Goal: Transaction & Acquisition: Purchase product/service

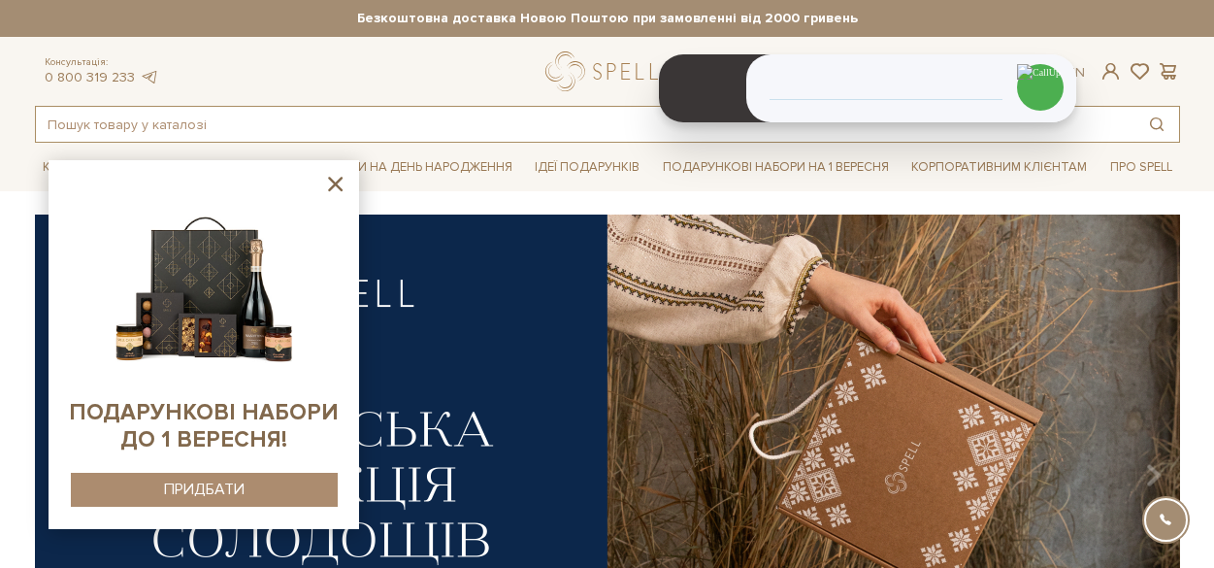
click at [228, 129] on input "text" at bounding box center [585, 124] width 1099 height 35
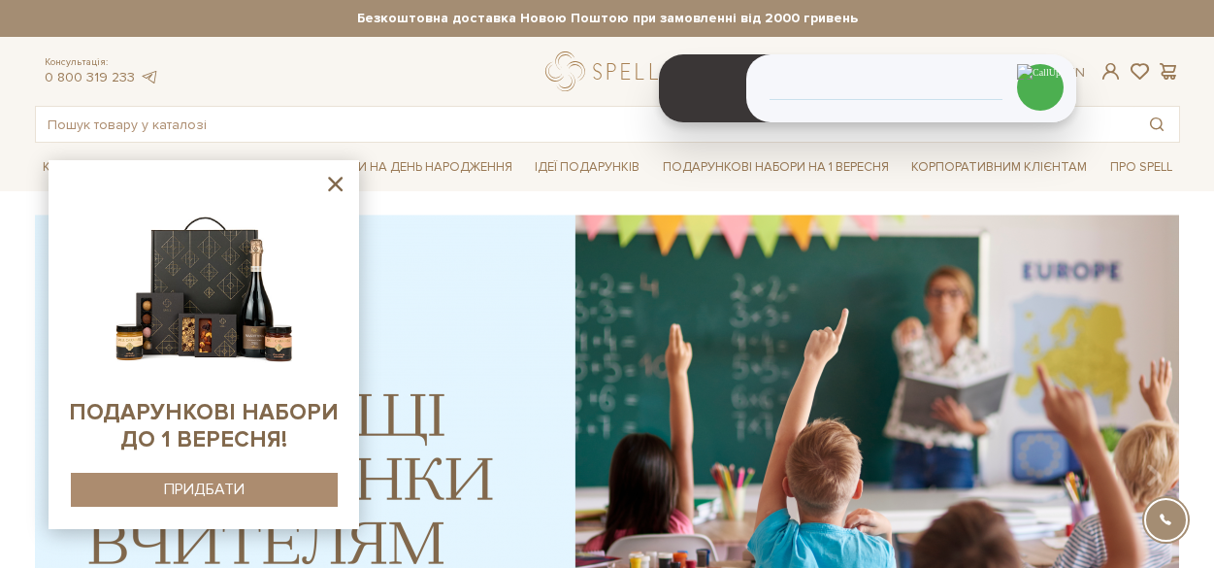
click at [329, 187] on icon at bounding box center [335, 184] width 24 height 24
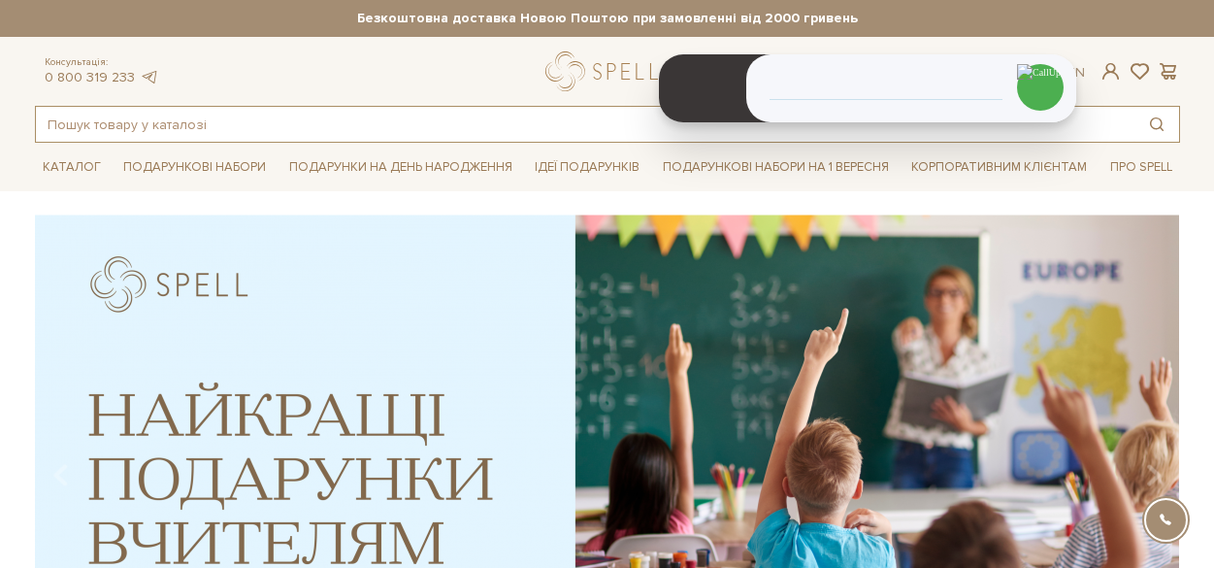
click at [180, 123] on input "text" at bounding box center [585, 124] width 1099 height 35
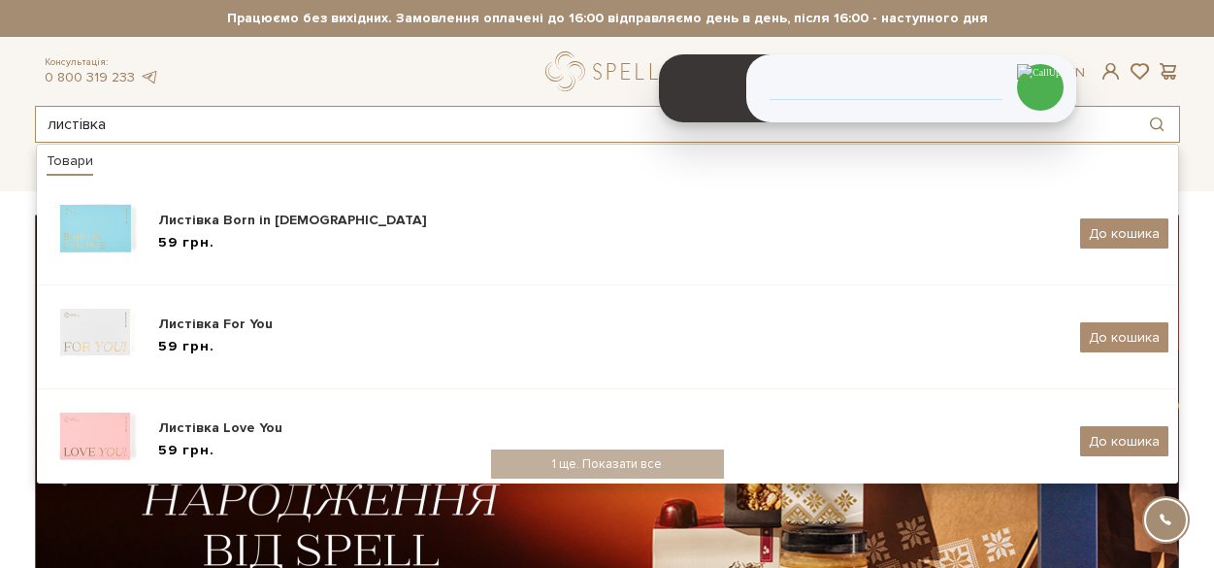
type input "листівка"
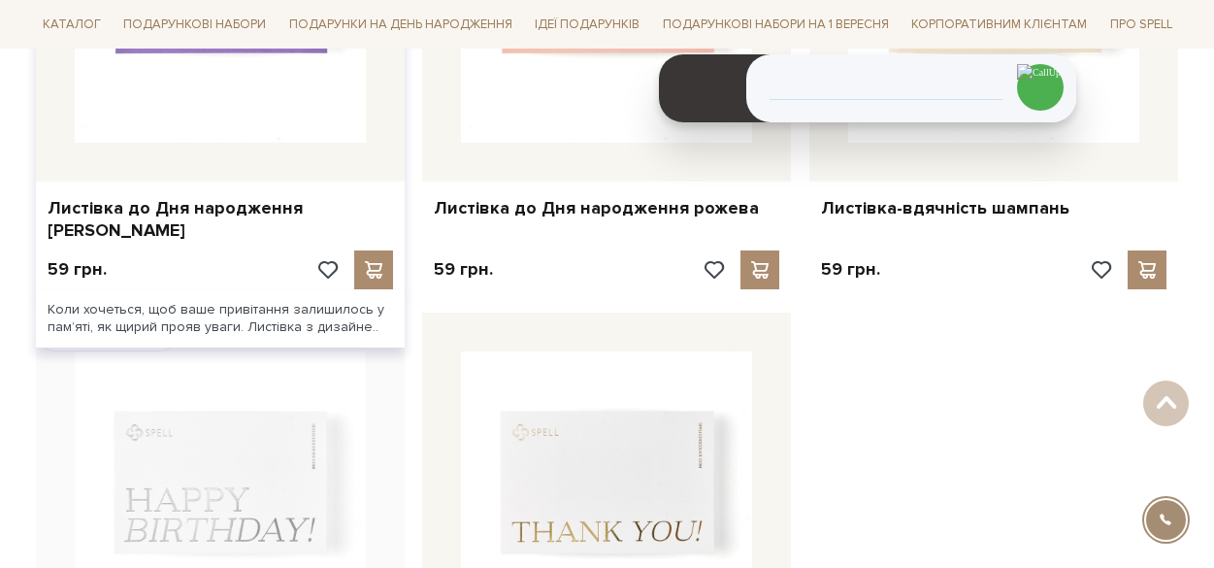
scroll to position [777, 0]
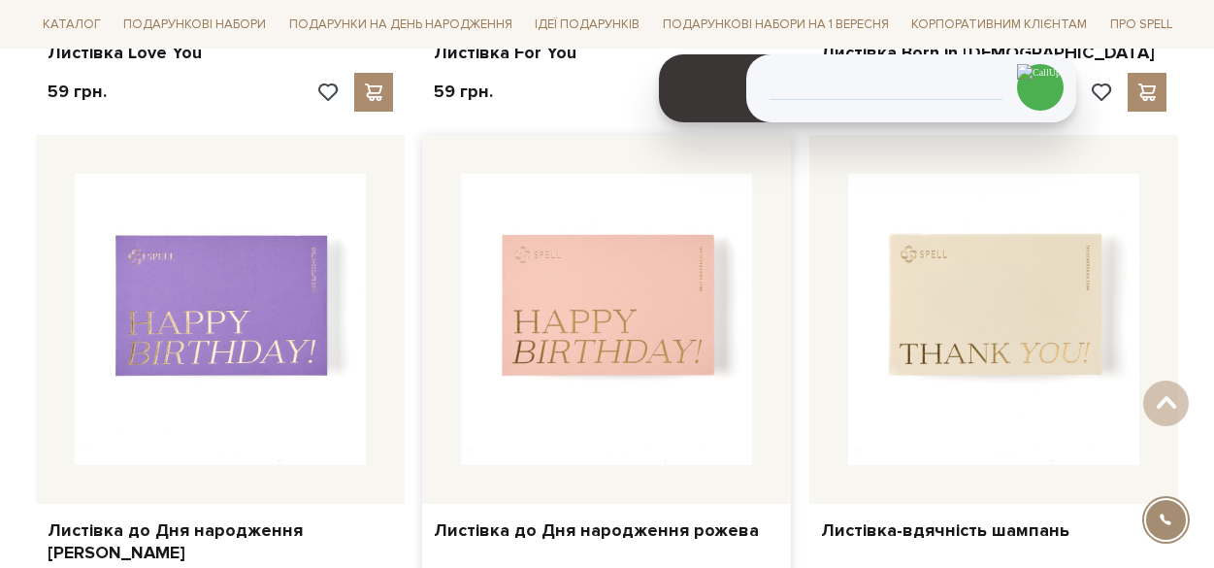
click at [592, 472] on div at bounding box center [606, 319] width 369 height 369
click at [583, 365] on img at bounding box center [606, 319] width 291 height 291
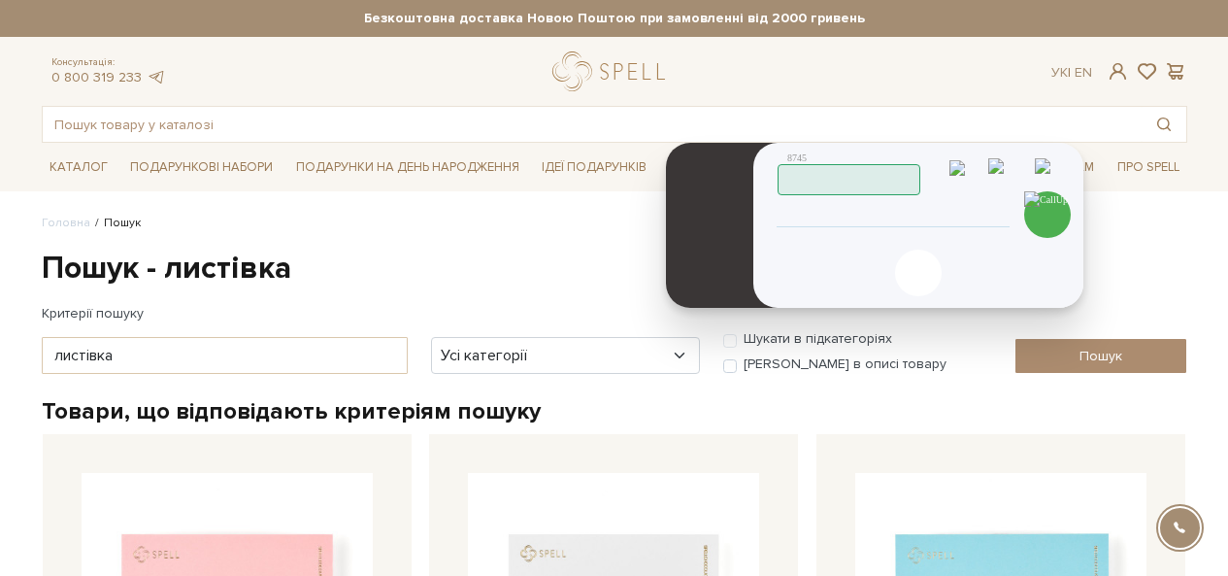
drag, startPoint x: 679, startPoint y: 165, endPoint x: 686, endPoint y: 270, distance: 105.1
click at [686, 270] on header at bounding box center [722, 225] width 112 height 165
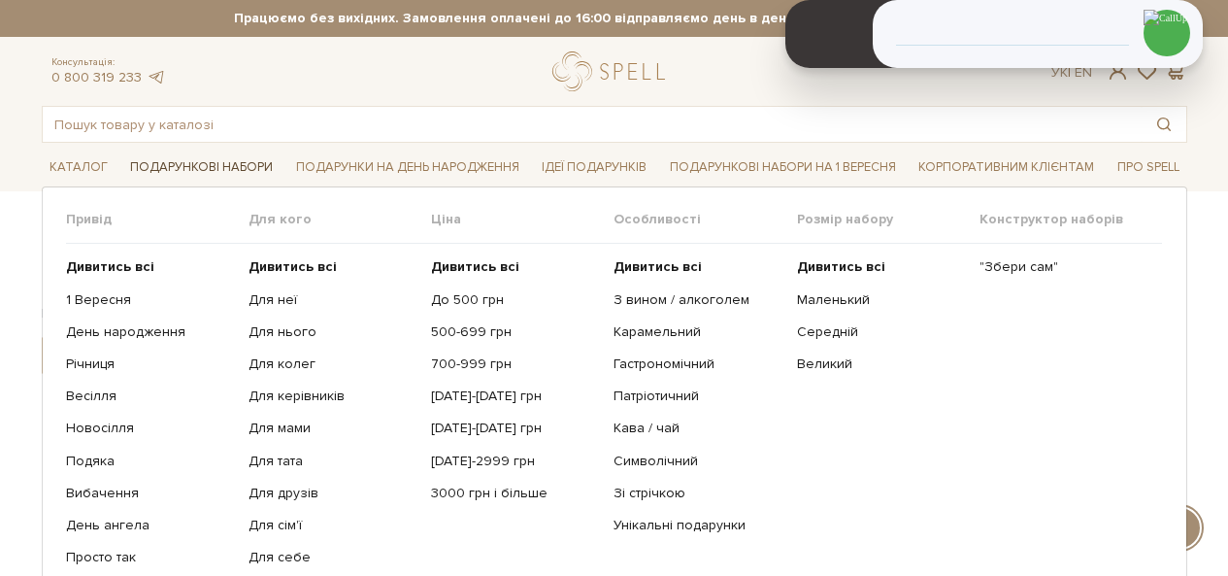
click at [230, 170] on link "Подарункові набори" at bounding box center [201, 167] width 158 height 30
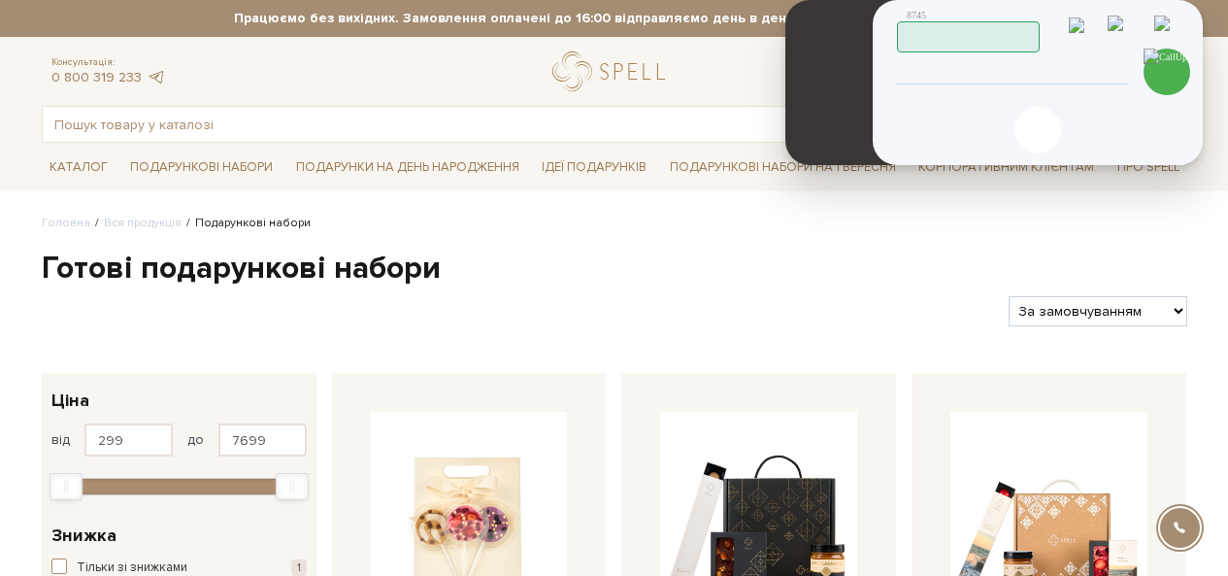
click at [964, 88] on div "Скопійовано в буфер обміну 1 2 ABC 3 DEF 4 GHI 5 JKL 6 MNO 7 PQRS 8 TUV 9 WXYZ …" at bounding box center [1038, 82] width 330 height 165
click at [964, 80] on input "tel" at bounding box center [1013, 72] width 198 height 23
type input "[PHONE_NUMBER]"
click at [1165, 69] on img at bounding box center [1167, 72] width 47 height 47
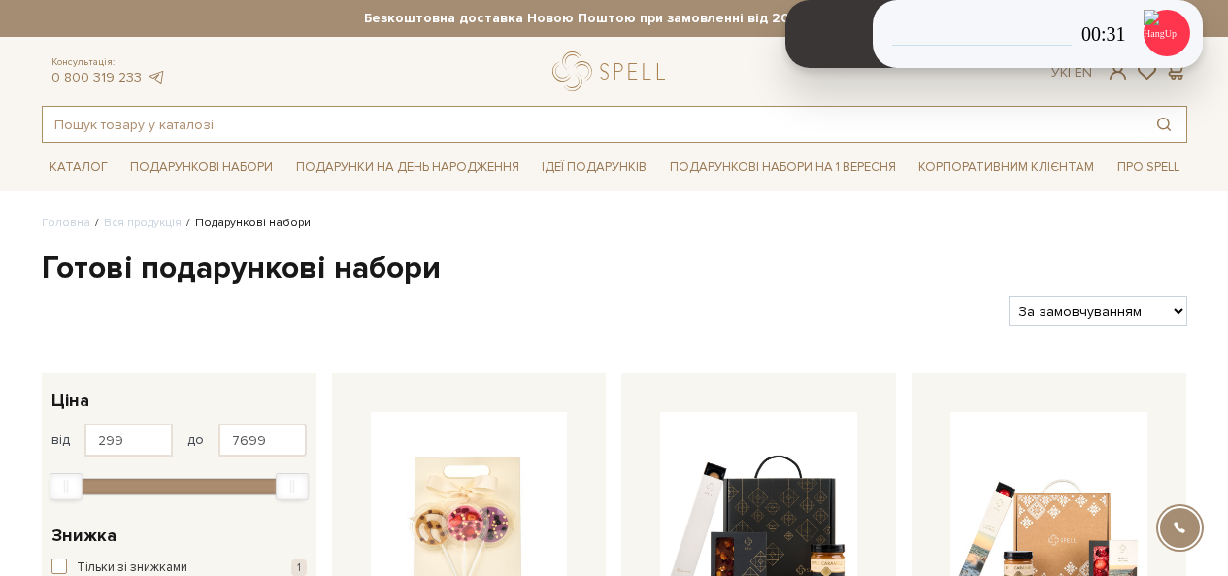
click at [246, 125] on input "text" at bounding box center [592, 124] width 1099 height 35
click at [196, 112] on input "text" at bounding box center [592, 124] width 1099 height 35
